Goal: Task Accomplishment & Management: Use online tool/utility

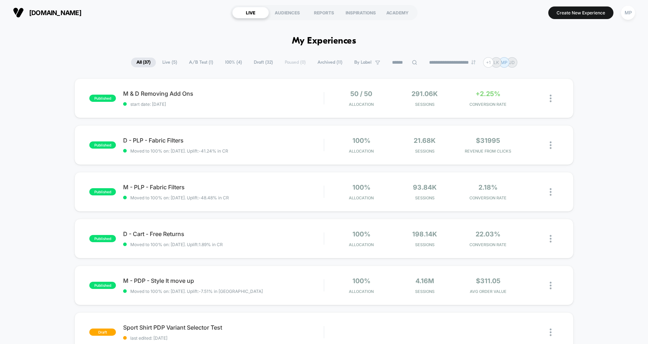
click at [199, 62] on span "A/B Test ( 1 )" at bounding box center [201, 63] width 35 height 10
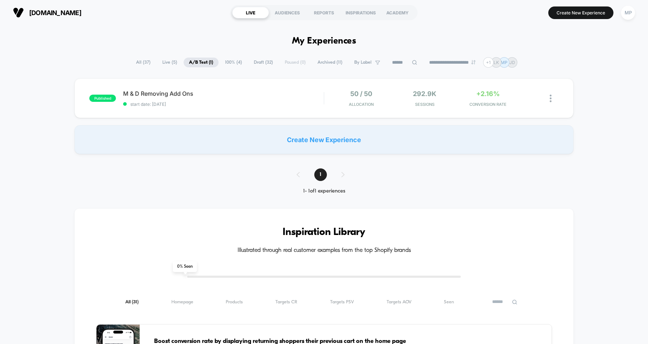
click at [257, 62] on span "Draft ( 32 )" at bounding box center [263, 63] width 30 height 10
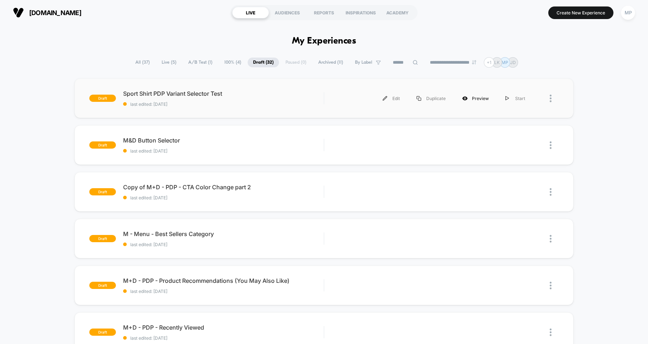
click at [473, 99] on div "Preview" at bounding box center [475, 98] width 43 height 16
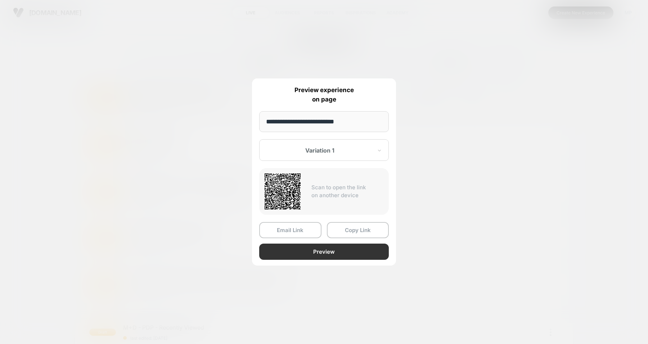
click at [310, 251] on button "Preview" at bounding box center [324, 252] width 130 height 16
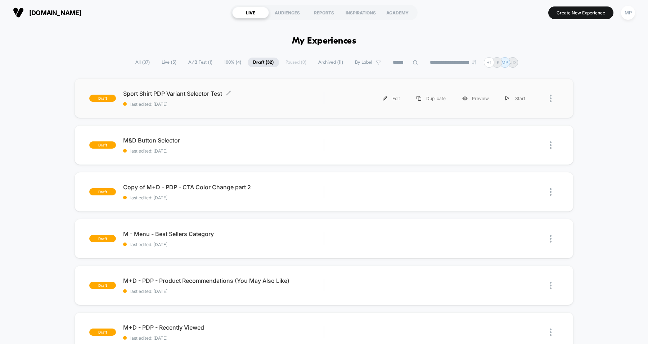
click at [309, 90] on span "Sport Shirt PDP Variant Selector Test Click to edit experience details" at bounding box center [223, 93] width 200 height 7
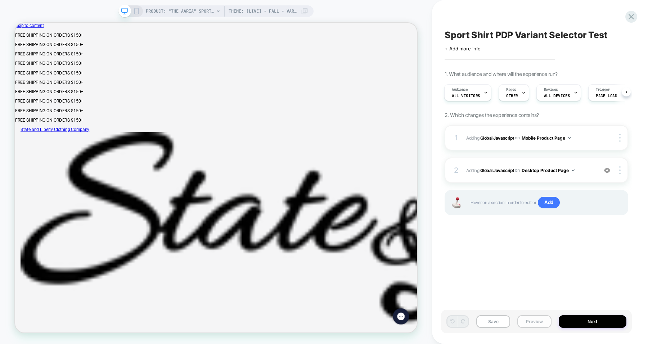
click at [531, 320] on button "Preview" at bounding box center [534, 321] width 34 height 13
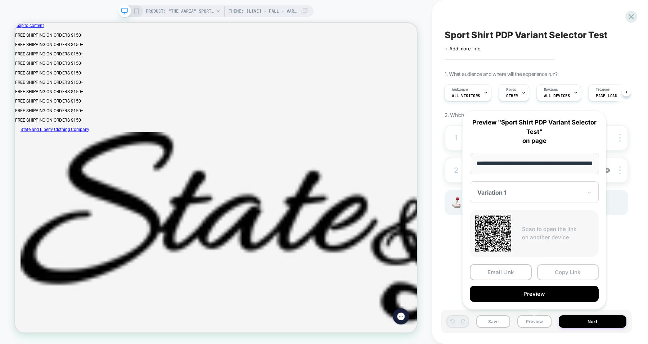
click at [563, 270] on button "Copy Link" at bounding box center [568, 272] width 62 height 16
